Goal: Information Seeking & Learning: Find specific page/section

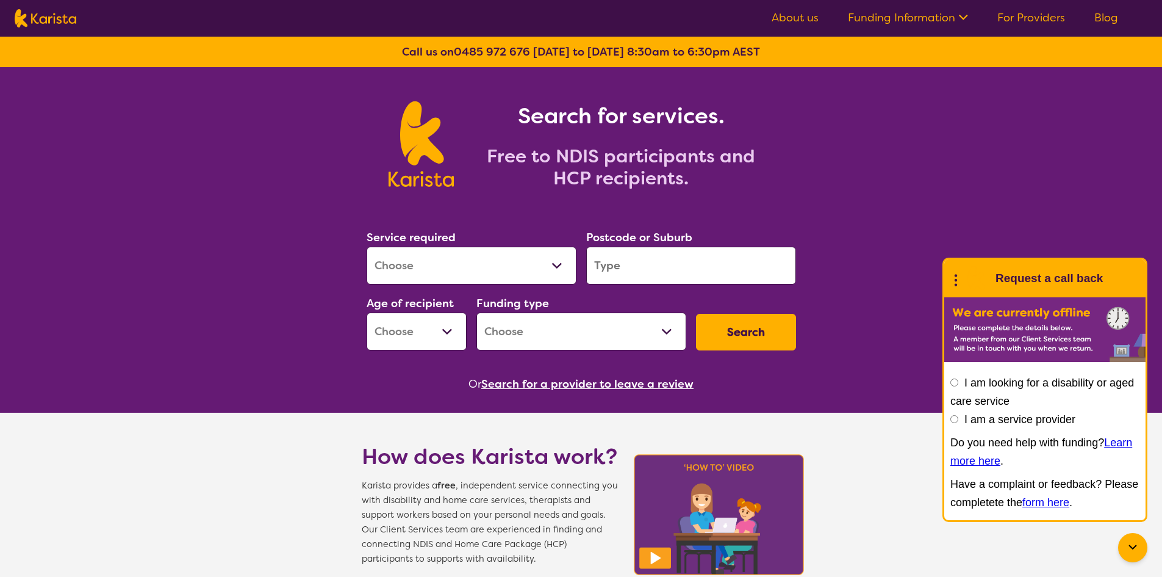
click at [564, 270] on select "Allied Health Assistant Assessment ([MEDICAL_DATA] or [MEDICAL_DATA]) Behaviour…" at bounding box center [472, 266] width 210 height 38
select select "Nursing services"
click at [367, 247] on select "Allied Health Assistant Assessment ([MEDICAL_DATA] or [MEDICAL_DATA]) Behaviour…" at bounding box center [472, 266] width 210 height 38
click at [654, 271] on input "search" at bounding box center [691, 266] width 210 height 38
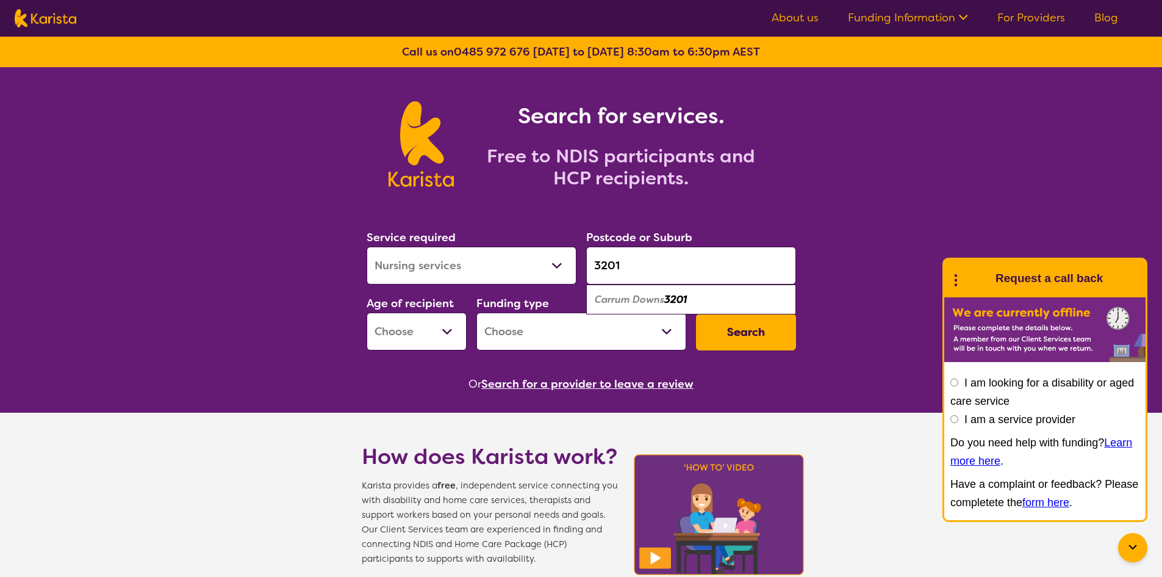
type input "3201"
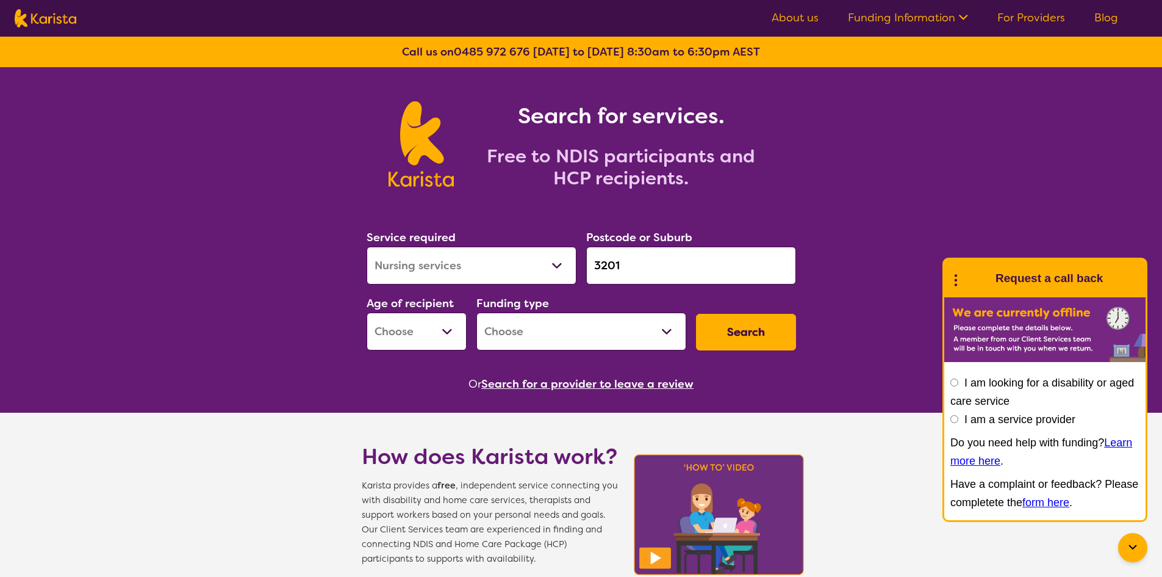
click at [737, 333] on button "Search" at bounding box center [746, 332] width 100 height 37
click at [437, 326] on select "Early Childhood - 0 to 9 Child - 10 to 11 Adolescent - 12 to 17 Adult - 18 to 6…" at bounding box center [417, 331] width 100 height 38
select select "AD"
click at [367, 312] on select "Early Childhood - 0 to 9 Child - 10 to 11 Adolescent - 12 to 17 Adult - 18 to 6…" at bounding box center [417, 331] width 100 height 38
click at [528, 333] on select "Home Care Package (HCP) National Disability Insurance Scheme (NDIS) I don't know" at bounding box center [582, 331] width 210 height 38
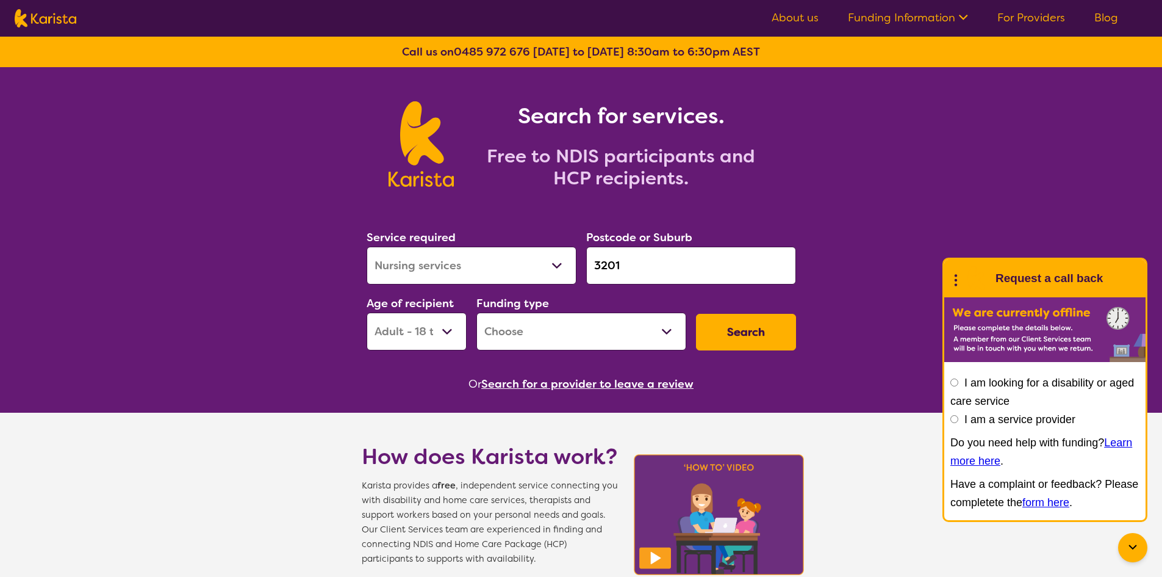
select select "NDIS"
click at [477, 312] on select "Home Care Package (HCP) National Disability Insurance Scheme (NDIS) I don't know" at bounding box center [582, 331] width 210 height 38
click at [755, 332] on button "Search" at bounding box center [746, 332] width 100 height 37
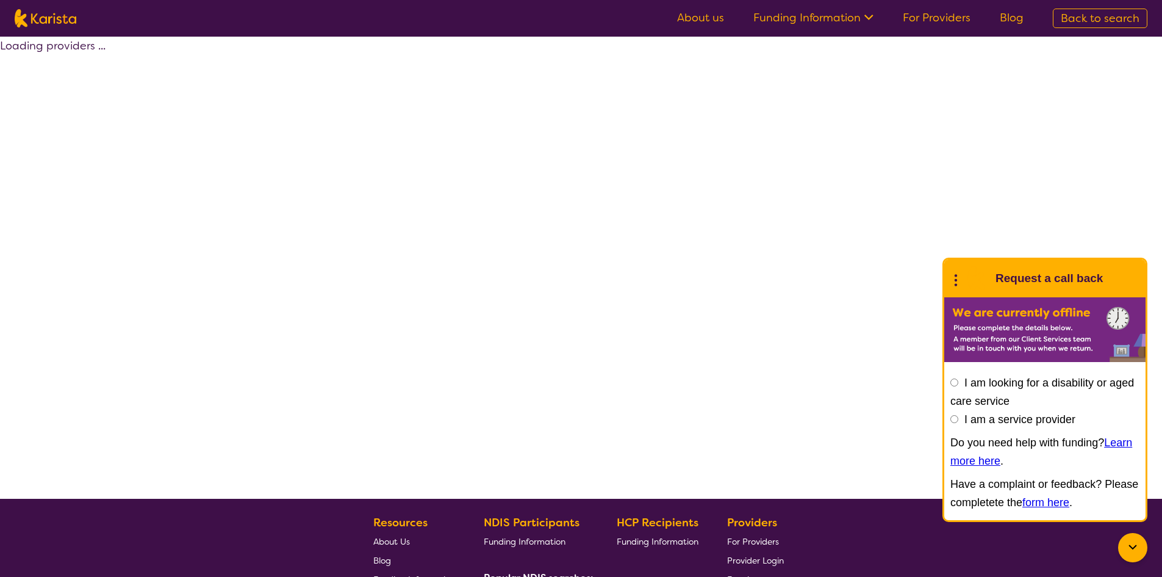
select select "by_score"
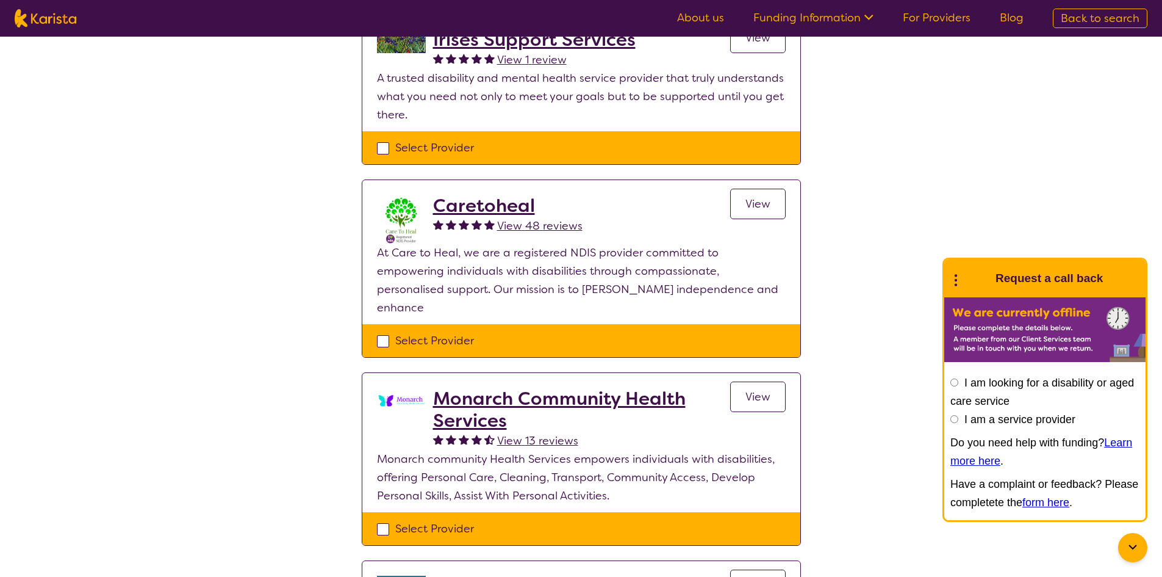
scroll to position [488, 0]
